Goal: Task Accomplishment & Management: Manage account settings

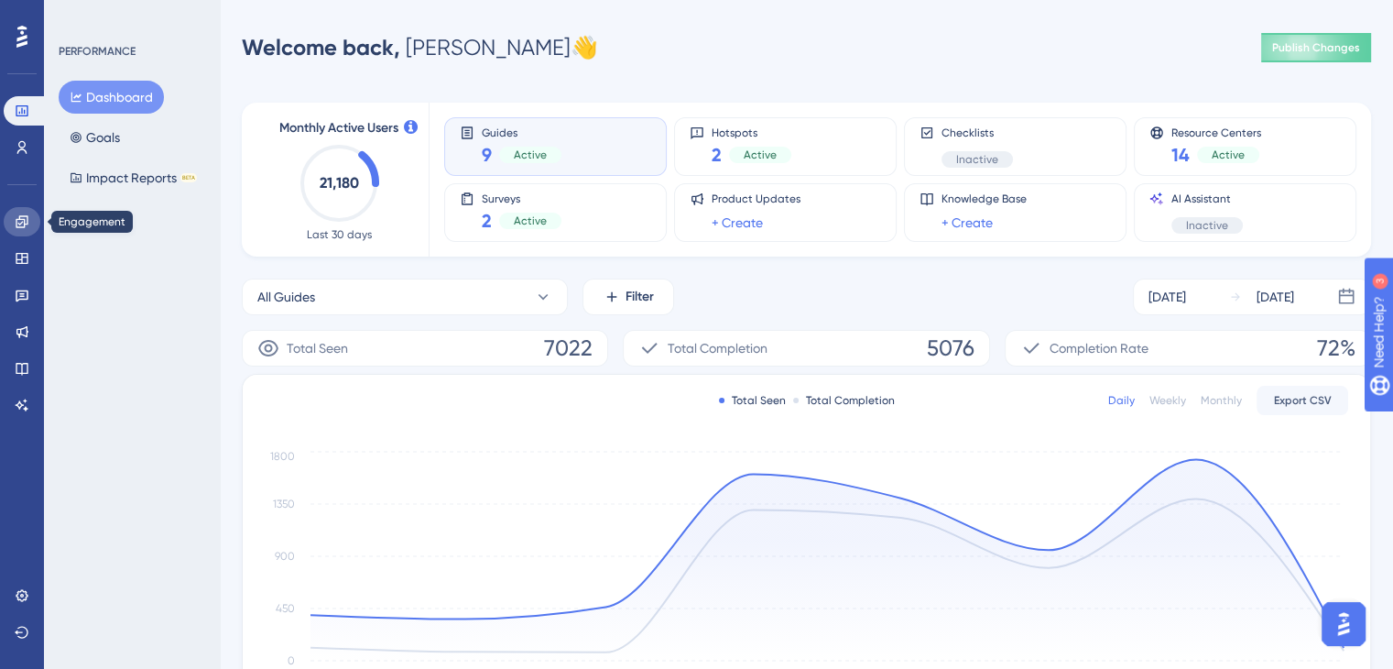
click at [27, 234] on link at bounding box center [22, 221] width 37 height 29
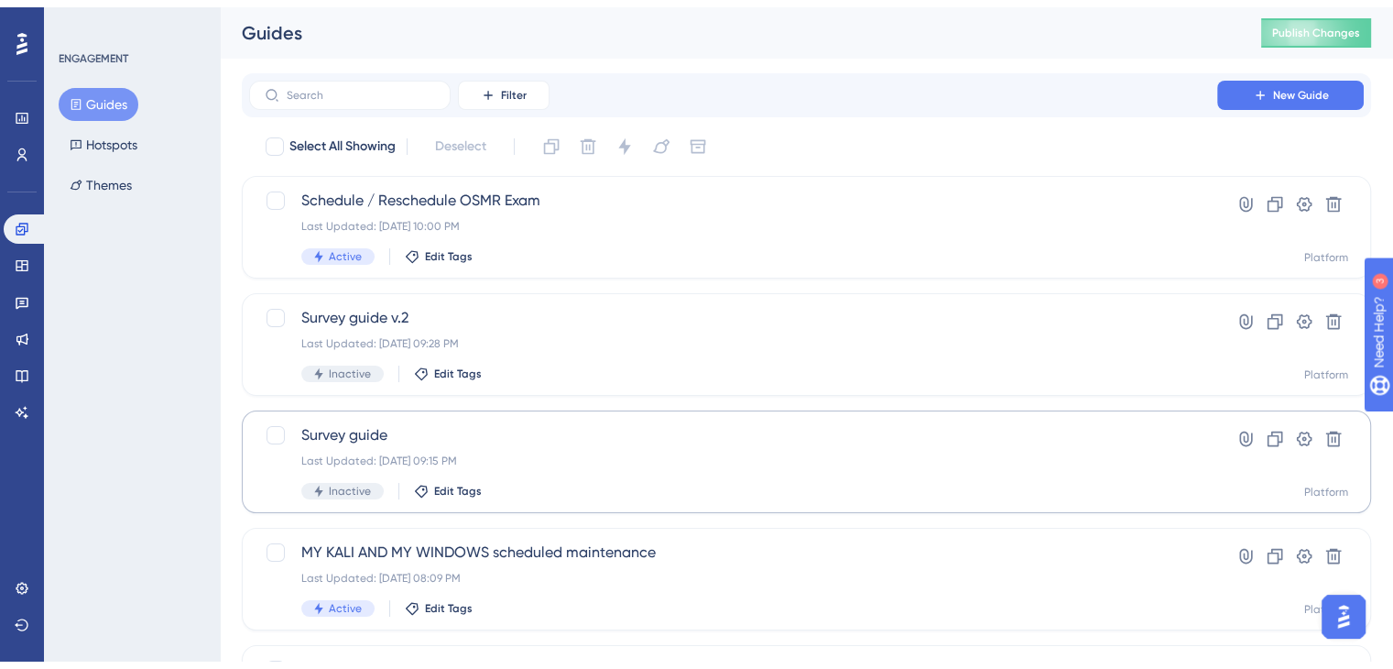
scroll to position [92, 0]
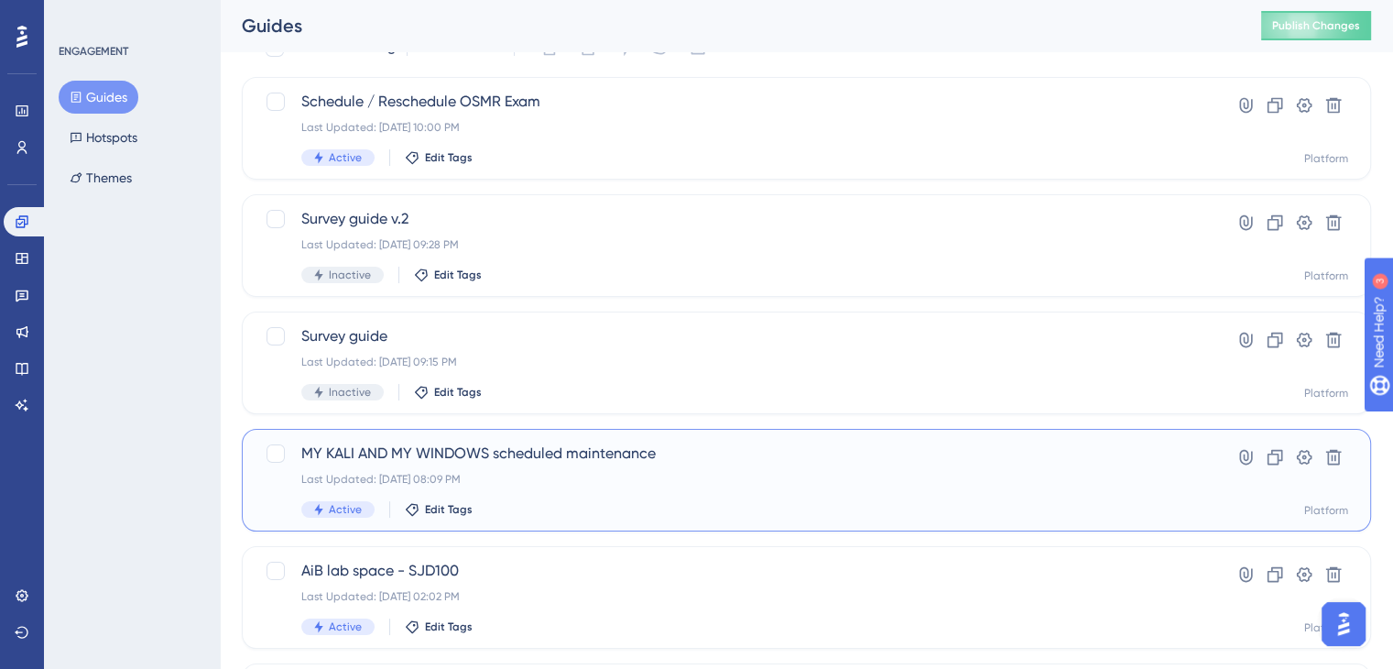
click at [302, 453] on span "MY KALI AND MY WINDOWS scheduled maintenance" at bounding box center [733, 453] width 864 height 22
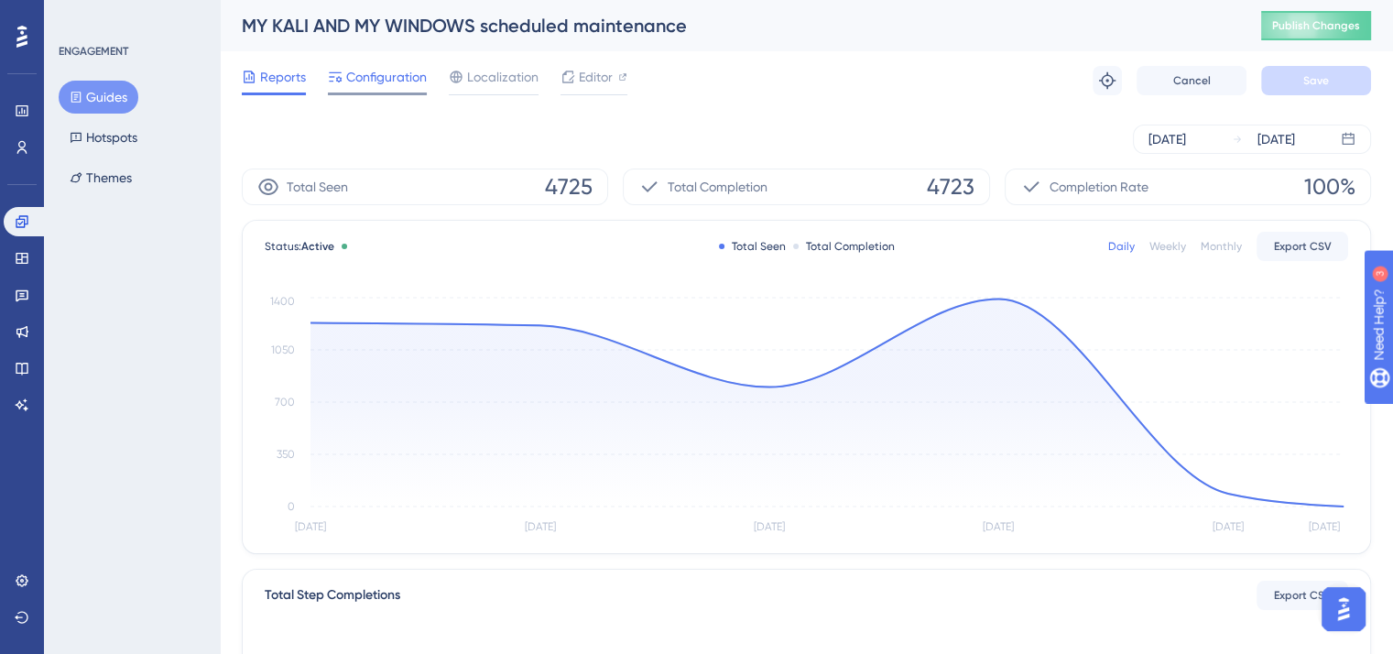
click at [366, 71] on span "Configuration" at bounding box center [386, 77] width 81 height 22
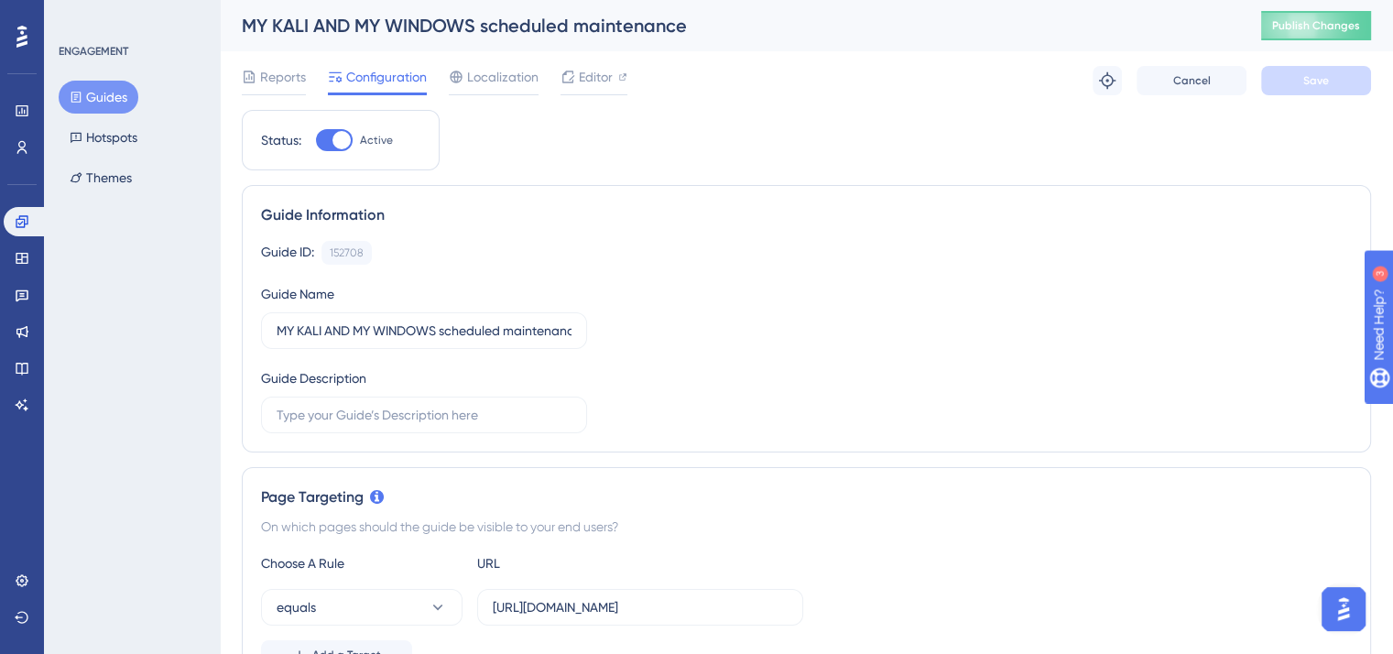
click at [343, 143] on div at bounding box center [341, 140] width 18 height 18
click at [316, 141] on input "Active" at bounding box center [315, 140] width 1 height 1
checkbox input "false"
click at [1323, 82] on span "Save" at bounding box center [1316, 80] width 26 height 15
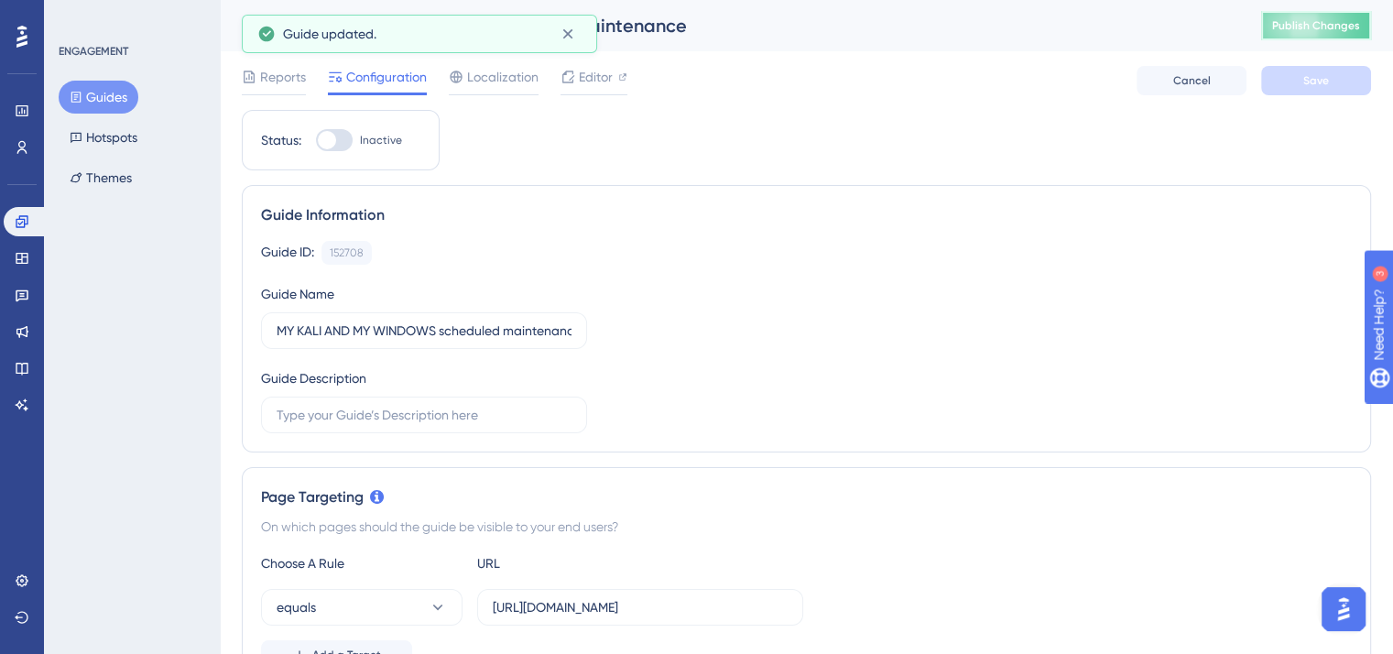
click at [1347, 27] on span "Publish Changes" at bounding box center [1316, 25] width 88 height 15
click at [8, 223] on link at bounding box center [26, 221] width 44 height 29
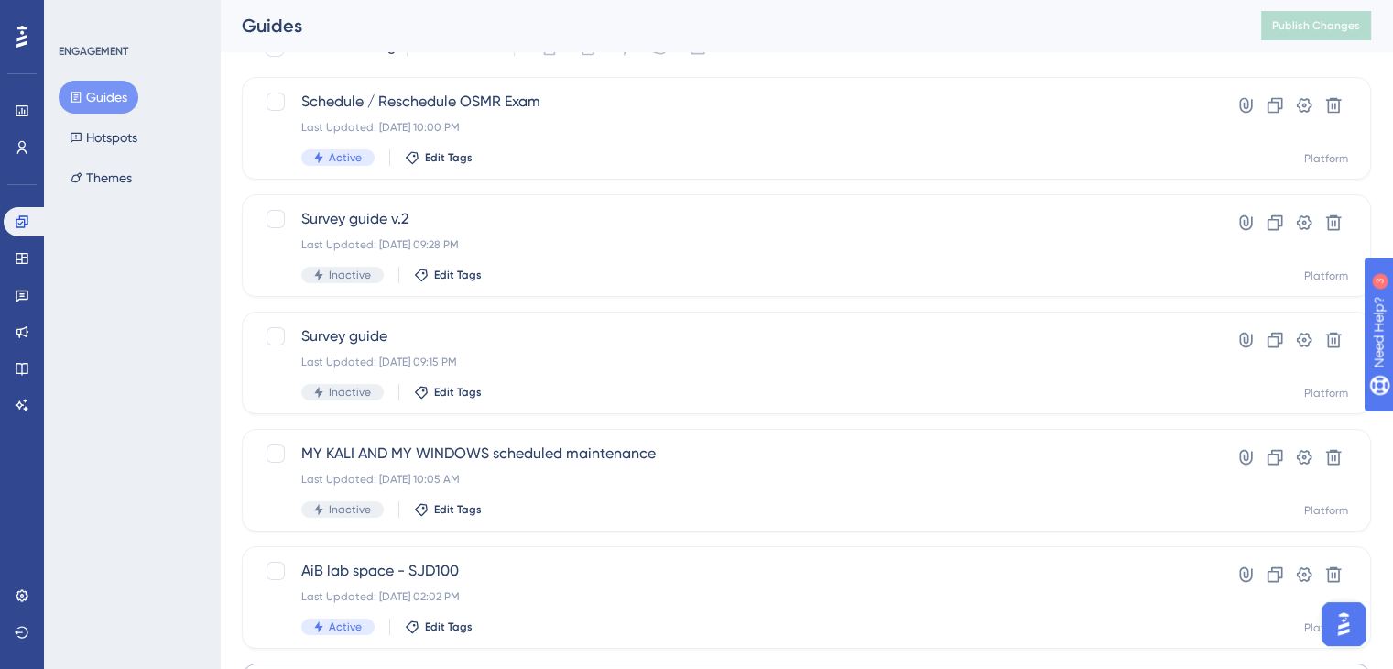
scroll to position [183, 0]
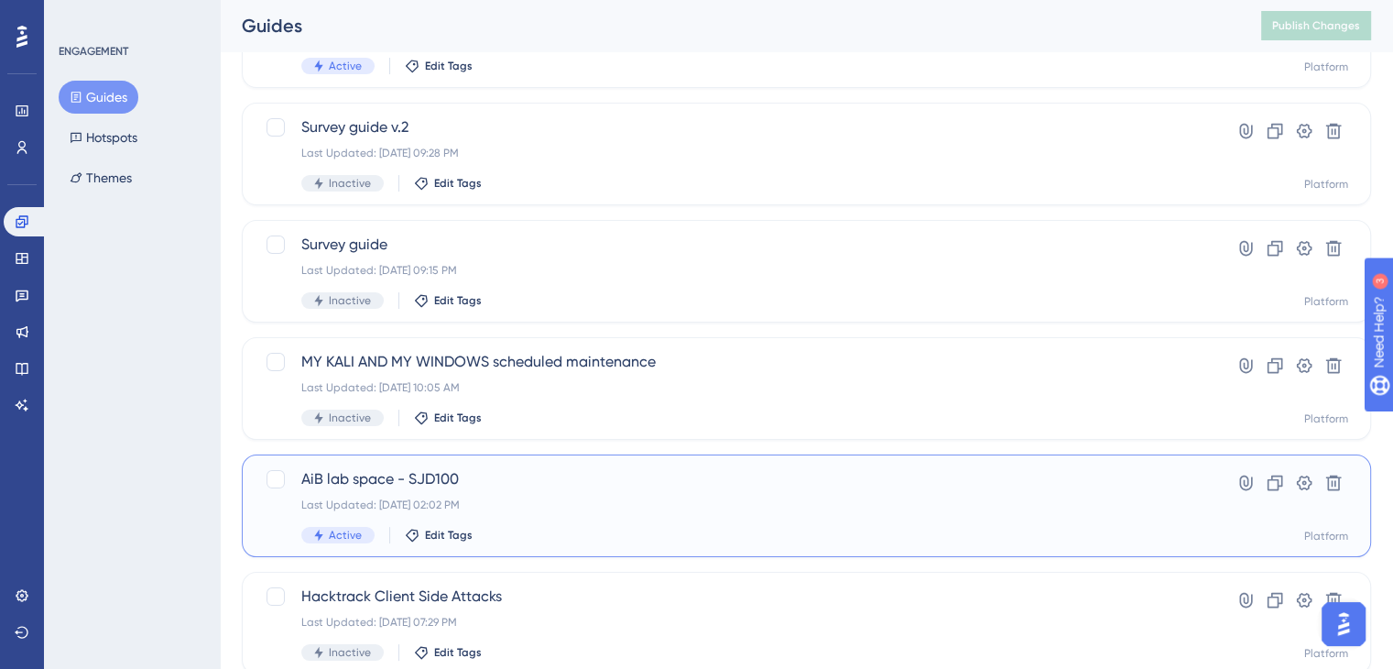
click at [332, 475] on span "AiB lab space - SJD100" at bounding box center [733, 479] width 864 height 22
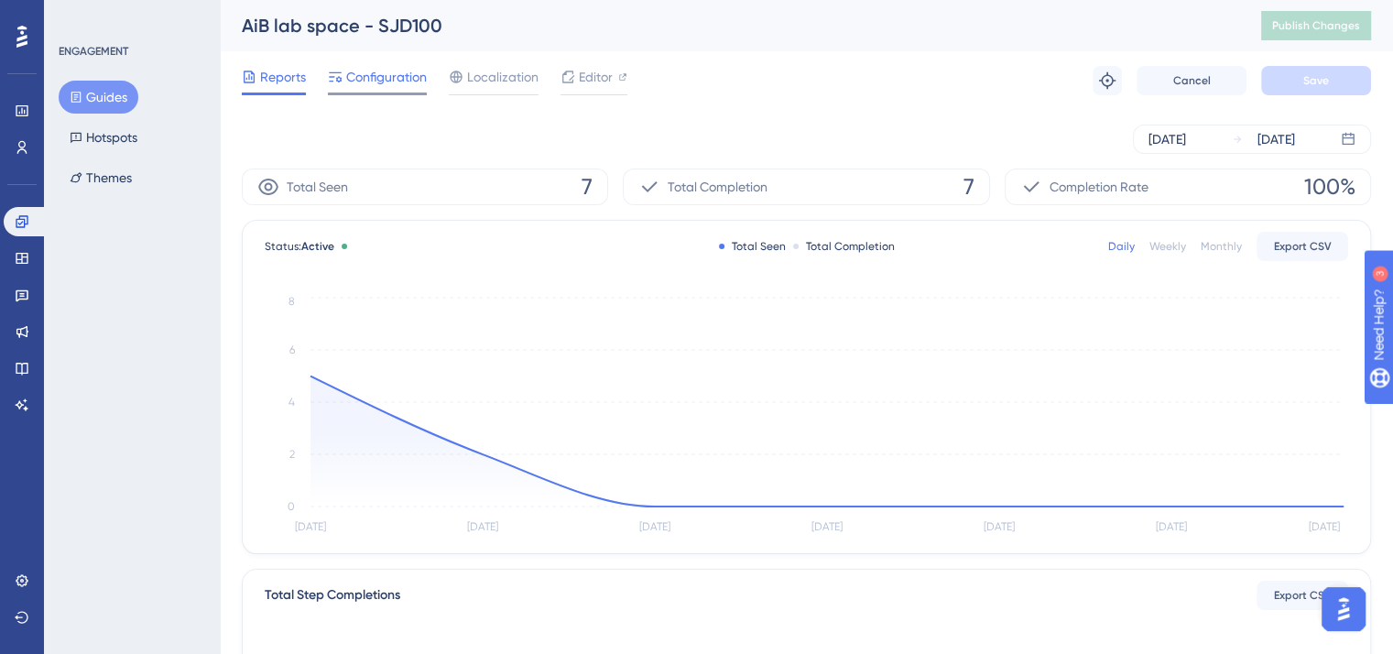
click at [354, 68] on span "Configuration" at bounding box center [386, 77] width 81 height 22
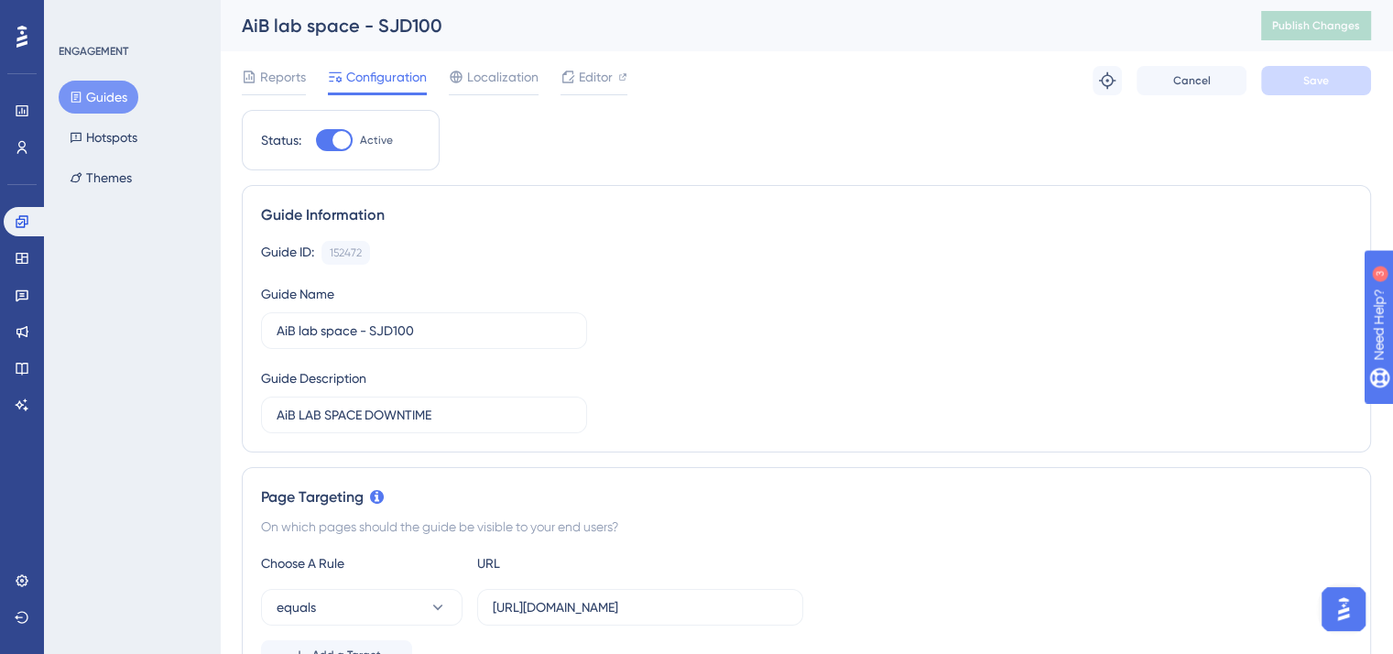
click at [341, 139] on div at bounding box center [341, 140] width 18 height 18
click at [316, 140] on input "Active" at bounding box center [315, 140] width 1 height 1
checkbox input "false"
click at [1336, 85] on button "Save" at bounding box center [1316, 80] width 110 height 29
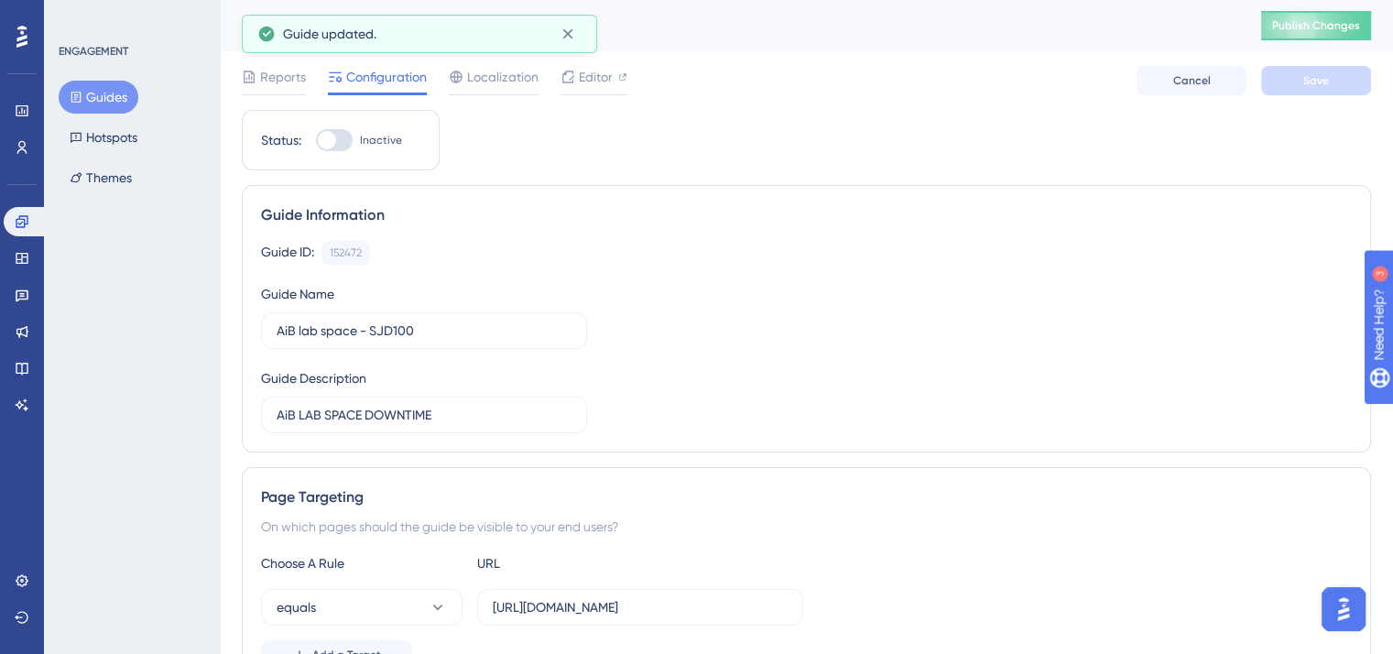
click at [1330, 26] on span "Publish Changes" at bounding box center [1316, 25] width 88 height 15
